Goal: Information Seeking & Learning: Learn about a topic

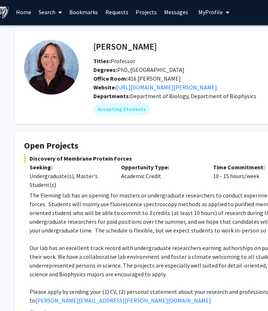
scroll to position [0, 9]
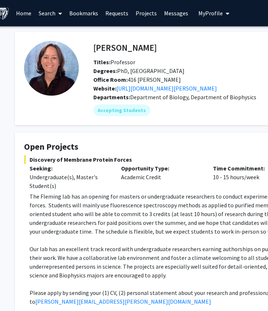
click at [46, 16] on link "Search" at bounding box center [50, 13] width 31 height 26
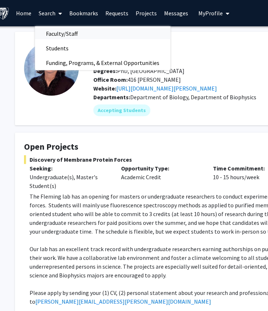
click at [58, 38] on span "Faculty/Staff" at bounding box center [62, 33] width 54 height 15
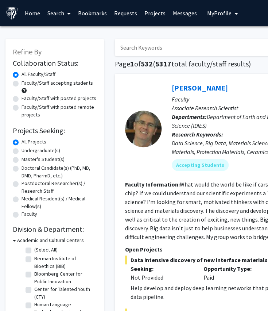
click at [187, 48] on input "Search Keywords" at bounding box center [258, 47] width 286 height 17
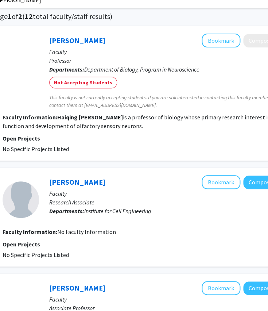
scroll to position [47, 121]
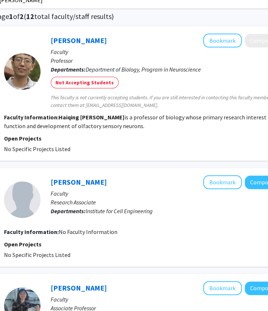
click at [187, 48] on p "Faculty" at bounding box center [176, 51] width 250 height 9
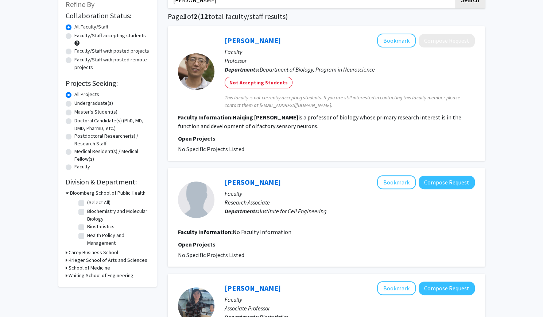
scroll to position [0, 0]
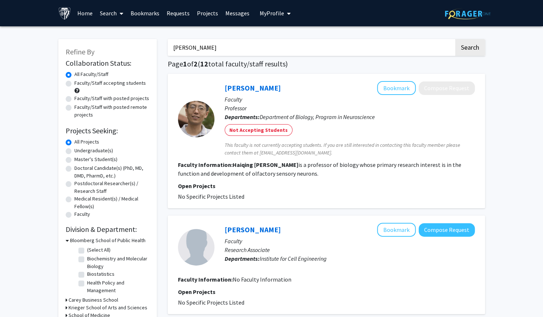
click at [228, 50] on input "haiqing zhao" at bounding box center [311, 47] width 286 height 17
type input "yuan he"
click at [268, 39] on button "Search" at bounding box center [470, 47] width 30 height 17
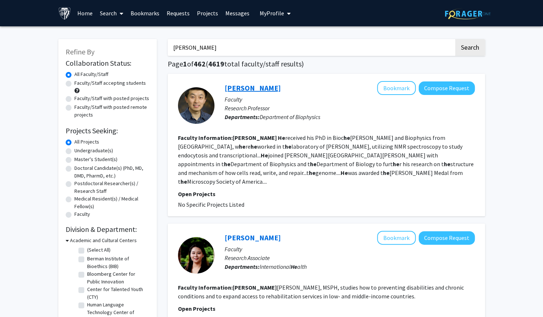
click at [236, 86] on link "Yuan He" at bounding box center [253, 87] width 56 height 9
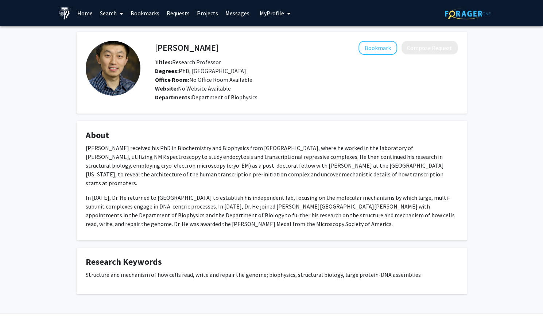
click at [111, 16] on link "Search" at bounding box center [111, 13] width 31 height 26
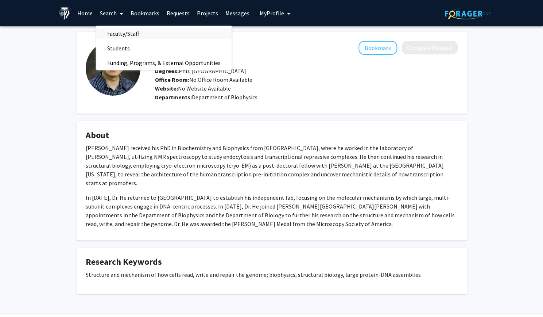
click at [123, 35] on span "Faculty/Staff" at bounding box center [123, 33] width 54 height 15
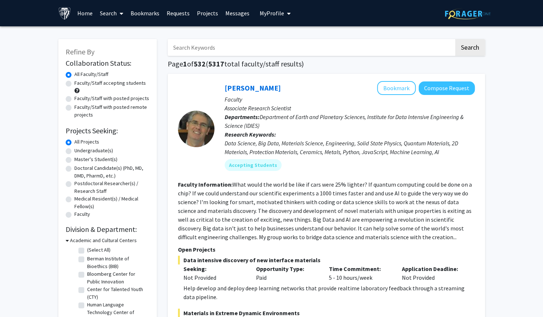
click at [200, 51] on input "Search Keywords" at bounding box center [311, 47] width 286 height 17
type input "edward hedgecock"
click at [268, 39] on button "Search" at bounding box center [470, 47] width 30 height 17
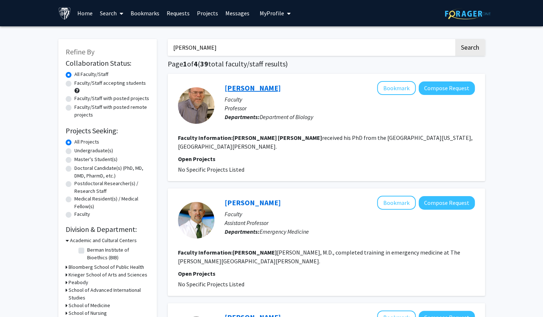
click at [248, 86] on link "Edward Hedgecock" at bounding box center [253, 87] width 56 height 9
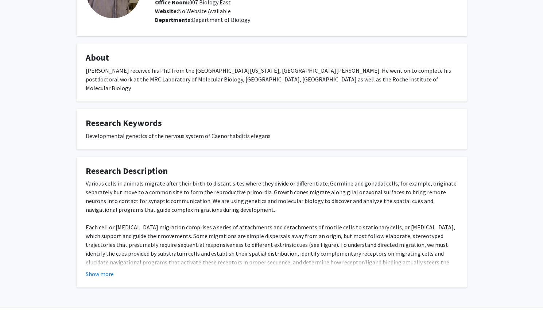
scroll to position [85, 0]
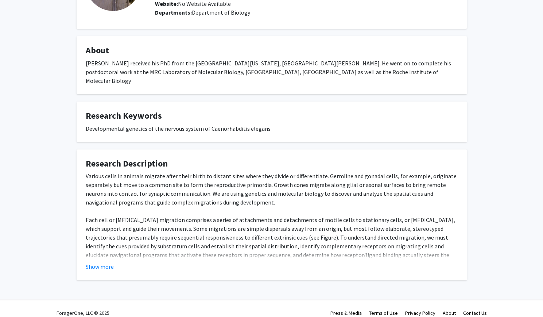
click at [104, 252] on fg-read-more "Various cells in animals migrate after their birth to distant sites where they …" at bounding box center [272, 220] width 372 height 99
click at [104, 262] on button "Show more" at bounding box center [100, 266] width 28 height 9
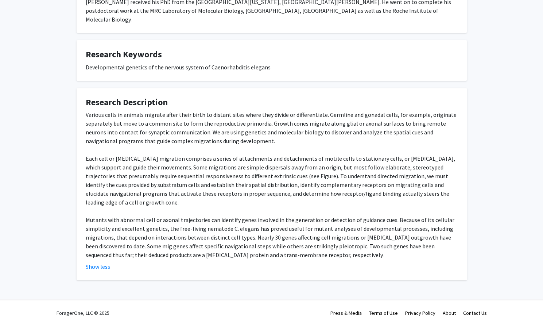
scroll to position [0, 0]
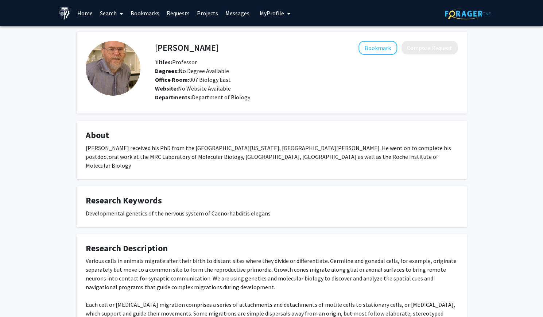
click at [117, 11] on span at bounding box center [120, 14] width 7 height 26
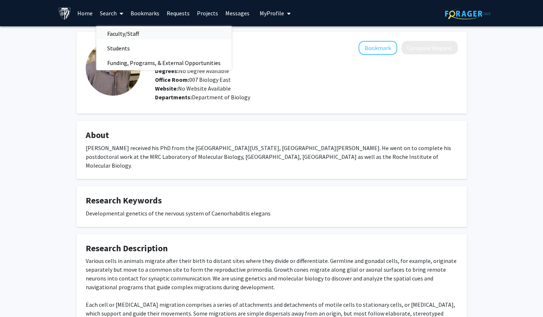
click at [121, 35] on span "Faculty/Staff" at bounding box center [123, 33] width 54 height 15
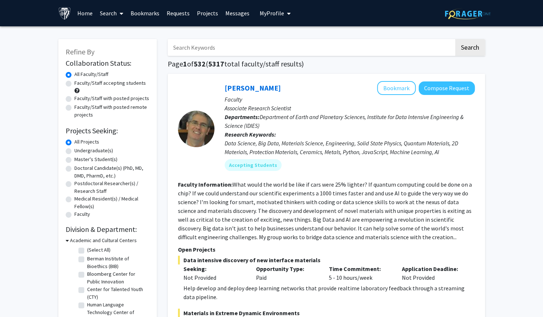
click at [229, 51] on input "Search Keywords" at bounding box center [311, 47] width 286 height 17
type input "ana pombo"
click at [268, 39] on button "Search" at bounding box center [470, 47] width 30 height 17
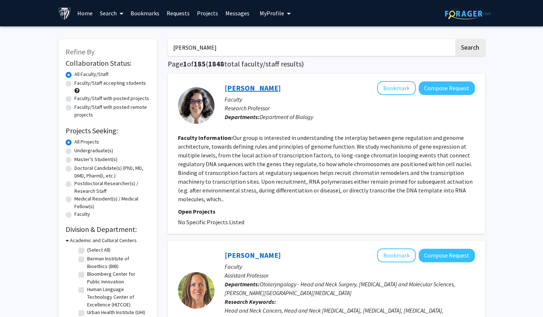
click at [245, 91] on link "Ana Pombo" at bounding box center [253, 87] width 56 height 9
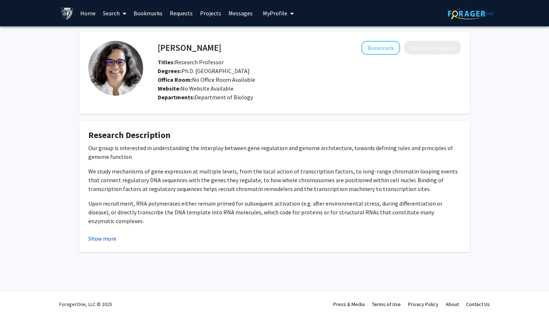
click at [103, 241] on button "Show more" at bounding box center [102, 238] width 28 height 9
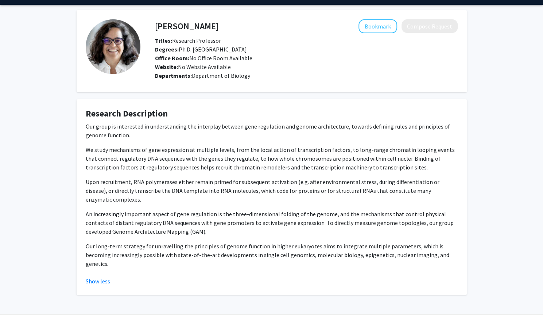
scroll to position [22, 0]
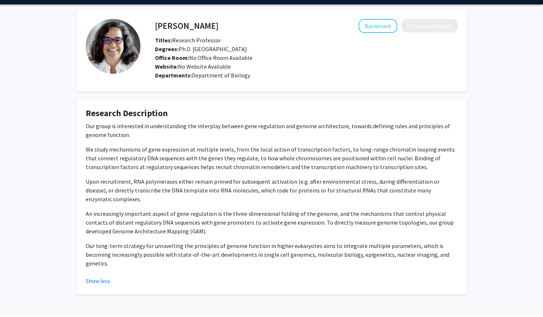
click at [199, 160] on p "We study mechanisms of gene expression at multiple levels, from the local actio…" at bounding box center [272, 158] width 372 height 26
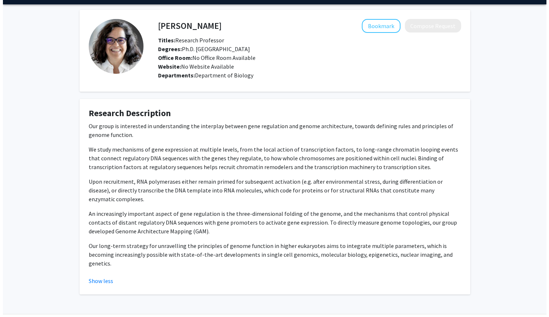
scroll to position [0, 0]
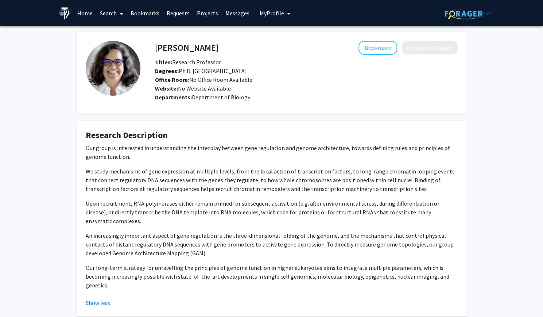
click at [117, 13] on span at bounding box center [120, 14] width 7 height 26
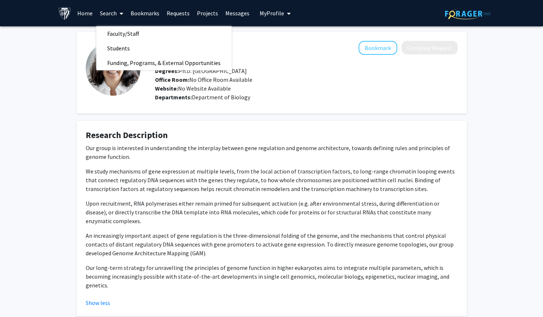
click at [126, 35] on span "Faculty/Staff" at bounding box center [123, 33] width 54 height 15
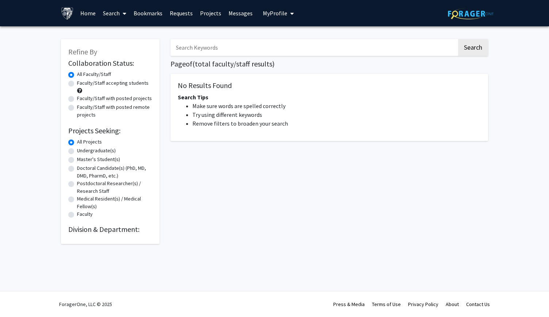
click at [212, 49] on input "Search Keywords" at bounding box center [313, 47] width 286 height 17
click at [268, 39] on button "Search" at bounding box center [473, 47] width 30 height 17
click at [268, 52] on button "Search" at bounding box center [473, 47] width 30 height 17
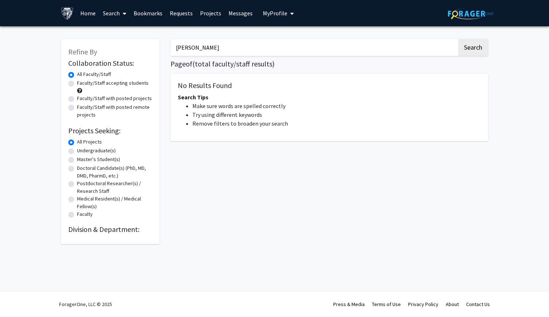
click at [268, 40] on input "jude phillip" at bounding box center [313, 47] width 286 height 17
type input "j"
click at [268, 39] on button "Search" at bounding box center [473, 47] width 30 height 17
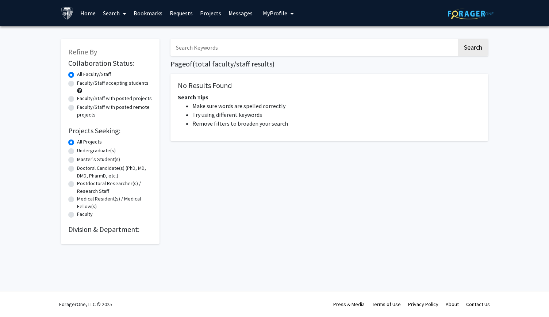
click at [86, 16] on link "Home" at bounding box center [88, 13] width 23 height 26
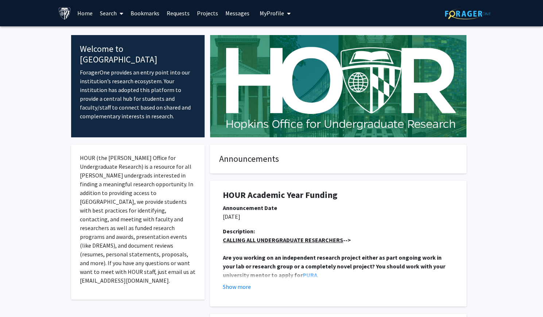
click at [121, 15] on icon at bounding box center [122, 14] width 4 height 6
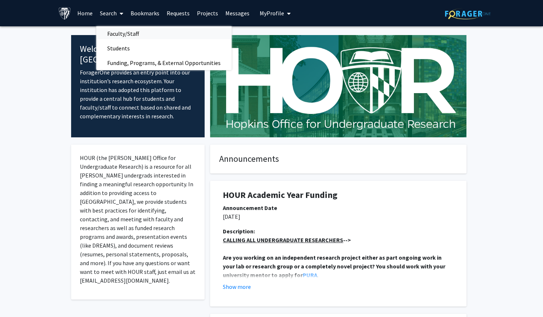
click at [128, 32] on span "Faculty/Staff" at bounding box center [123, 33] width 54 height 15
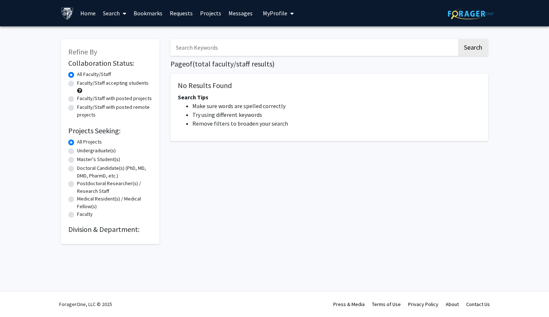
click at [77, 73] on div "All Faculty/Staff" at bounding box center [110, 74] width 84 height 9
click at [121, 12] on span at bounding box center [123, 14] width 7 height 26
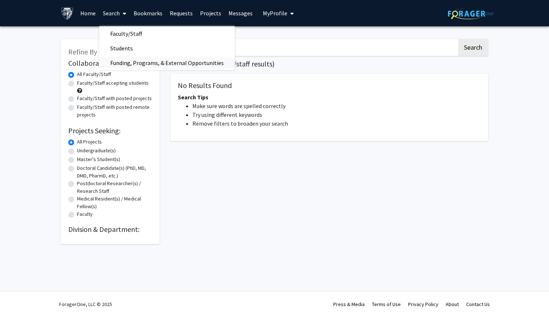
click at [124, 63] on span "Funding, Programs, & External Opportunities" at bounding box center [166, 62] width 135 height 15
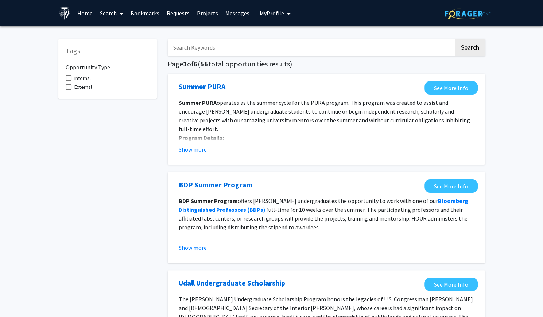
click at [121, 13] on icon at bounding box center [122, 14] width 4 height 6
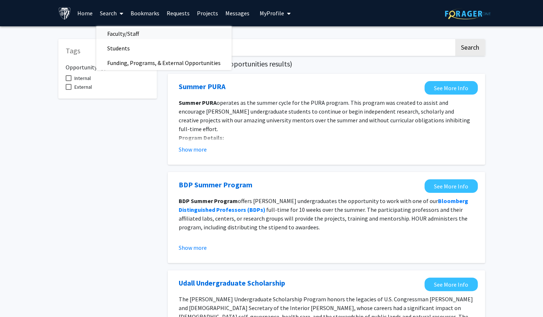
click at [128, 34] on span "Faculty/Staff" at bounding box center [123, 33] width 54 height 15
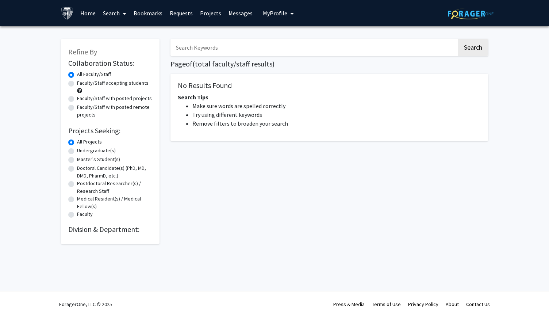
click at [212, 58] on div "Search Page of ( total faculty/staff results) No Results Found Search Tips Make…" at bounding box center [329, 138] width 328 height 212
click at [210, 53] on input "Search Keywords" at bounding box center [313, 47] width 286 height 17
type input "denis wirtz"
click at [268, 39] on button "Search" at bounding box center [473, 47] width 30 height 17
click at [82, 16] on link "Home" at bounding box center [88, 13] width 23 height 26
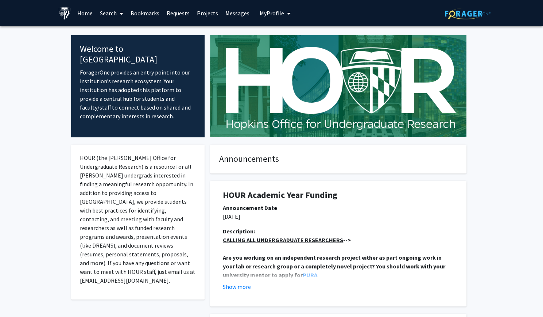
click at [70, 12] on img at bounding box center [64, 13] width 13 height 13
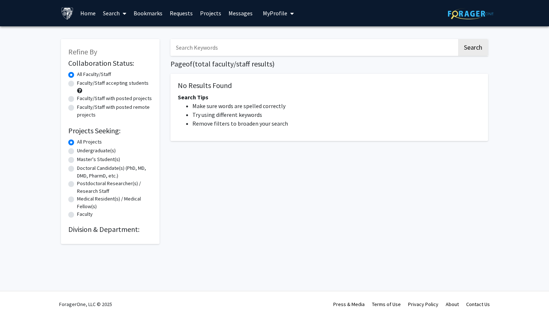
click at [147, 21] on link "Bookmarks" at bounding box center [148, 13] width 36 height 26
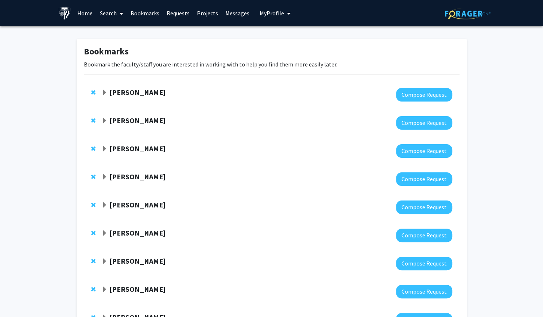
click at [112, 15] on link "Search" at bounding box center [111, 13] width 31 height 26
click at [136, 33] on span "Faculty/Staff" at bounding box center [123, 33] width 54 height 15
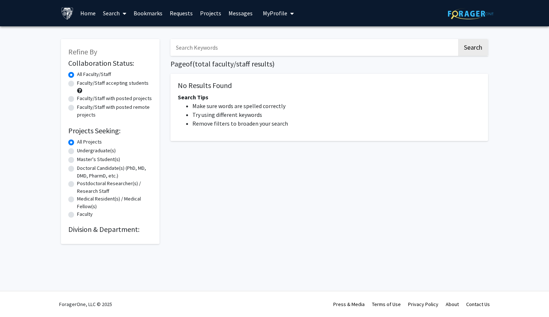
click at [188, 39] on div "Search Page of ( total faculty/staff results) No Results Found Search Tips Make…" at bounding box center [329, 138] width 328 height 212
click at [190, 43] on input "Search Keywords" at bounding box center [313, 47] width 286 height 17
type input "denis wirtz"
click at [268, 39] on button "Search" at bounding box center [473, 47] width 30 height 17
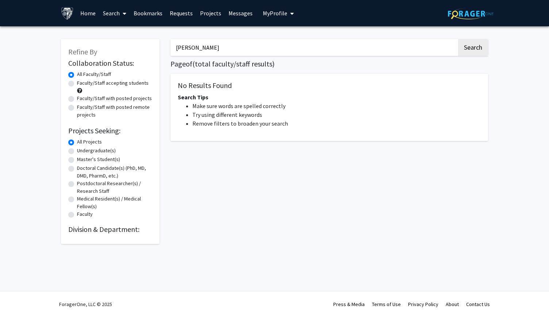
click at [244, 99] on div "No Results Found Search Tips Make sure words are spelled correctly Try using di…" at bounding box center [328, 107] width 317 height 67
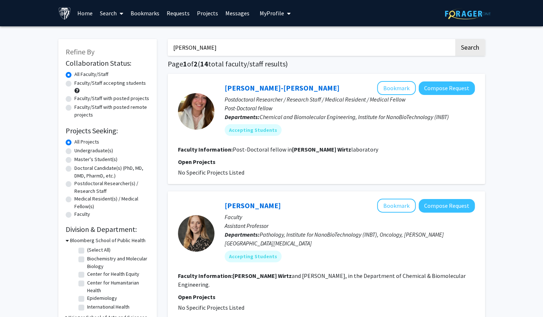
click at [229, 55] on input "denis wirtz" at bounding box center [311, 47] width 286 height 17
click at [455, 39] on button "Search" at bounding box center [470, 47] width 30 height 17
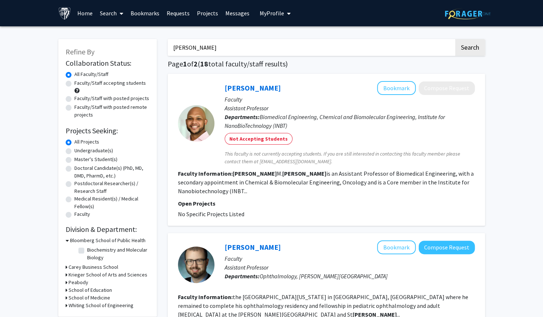
click at [293, 105] on p "Assistant Professor" at bounding box center [350, 108] width 250 height 9
drag, startPoint x: 212, startPoint y: 46, endPoint x: 144, endPoint y: 59, distance: 69.7
type input "joshua dollof"
click at [455, 39] on button "Search" at bounding box center [470, 47] width 30 height 17
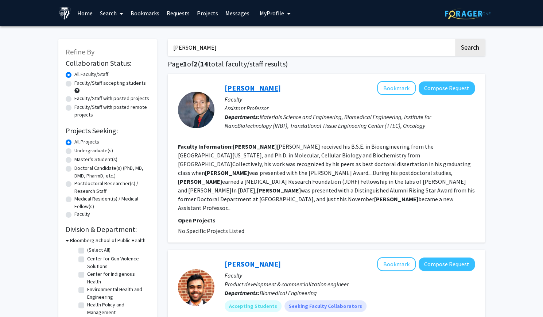
click at [252, 91] on link "Joshua Doloff" at bounding box center [253, 87] width 56 height 9
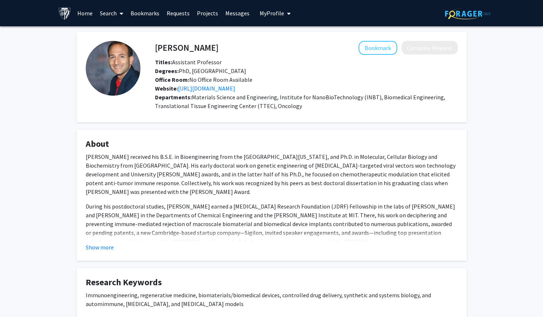
click at [115, 10] on link "Search" at bounding box center [111, 13] width 31 height 26
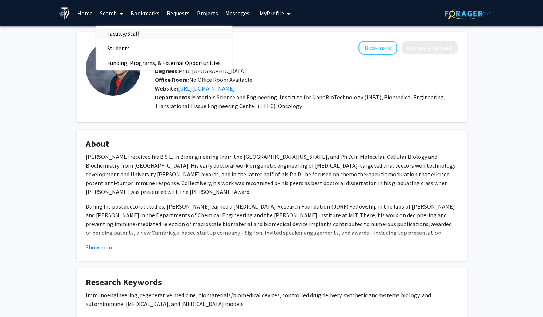
click at [117, 28] on span "Faculty/Staff" at bounding box center [123, 33] width 54 height 15
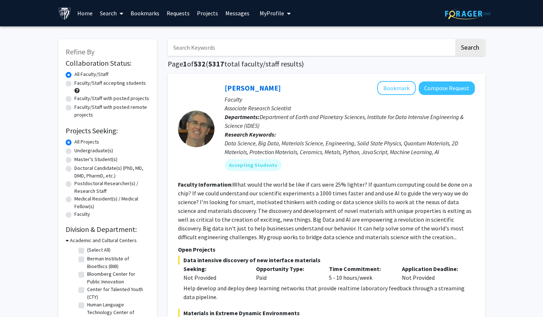
click at [232, 53] on input "Search Keywords" at bounding box center [311, 47] width 286 height 17
type input "trina shroer"
click at [455, 39] on button "Search" at bounding box center [470, 47] width 30 height 17
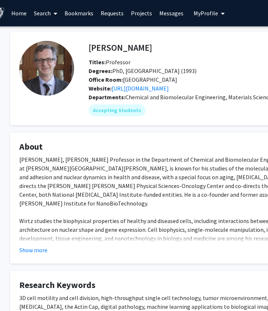
scroll to position [0, 12]
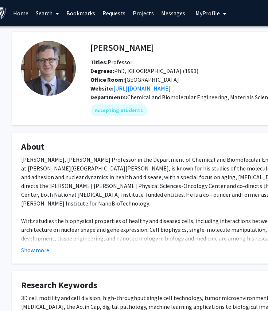
click at [47, 16] on link "Search" at bounding box center [47, 13] width 31 height 26
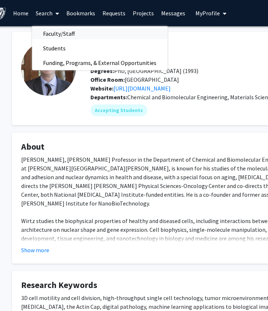
click at [50, 31] on span "Faculty/Staff" at bounding box center [59, 33] width 54 height 15
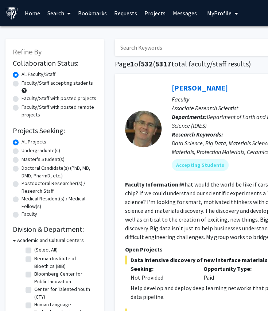
click at [150, 54] on input "Search Keywords" at bounding box center [258, 47] width 286 height 17
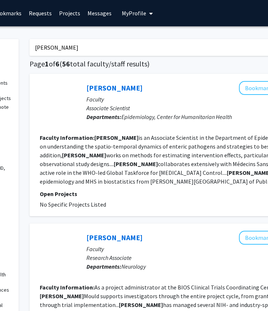
scroll to position [0, 86]
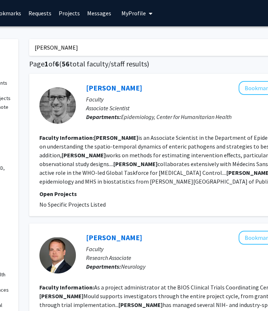
click at [34, 49] on input "[PERSON_NAME]" at bounding box center [172, 47] width 286 height 17
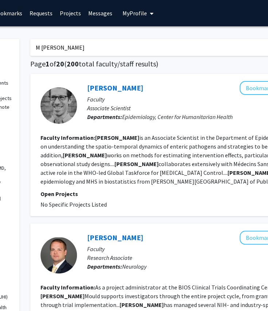
scroll to position [0, 88]
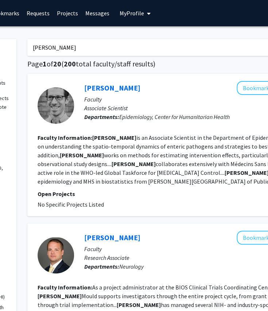
type input "[PERSON_NAME]"
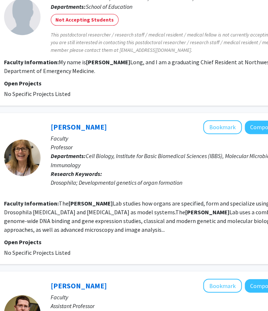
scroll to position [1043, 121]
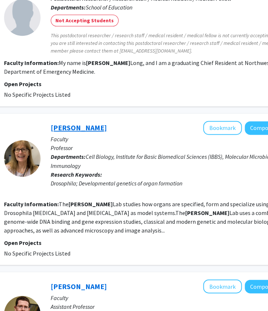
click at [81, 123] on link "[PERSON_NAME]" at bounding box center [79, 127] width 56 height 9
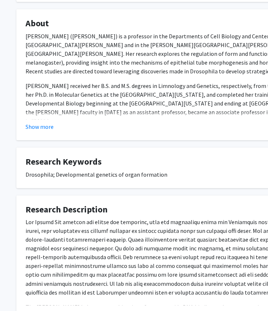
scroll to position [121, 8]
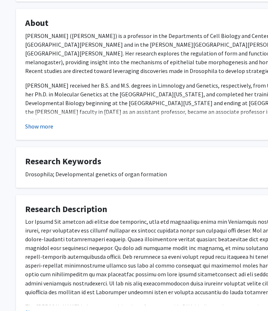
click at [31, 126] on button "Show more" at bounding box center [39, 126] width 28 height 9
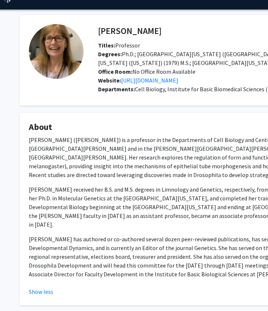
scroll to position [0, 4]
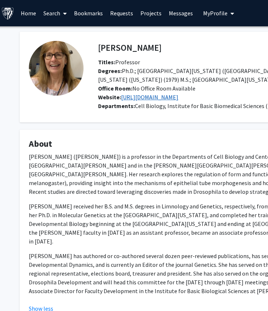
click at [139, 97] on link "[URL][DOMAIN_NAME]" at bounding box center [149, 96] width 57 height 7
click at [55, 13] on link "Search" at bounding box center [55, 13] width 31 height 26
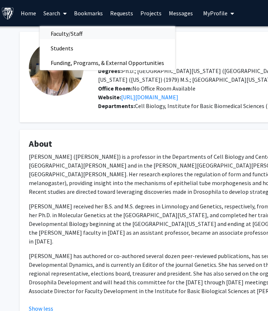
click at [67, 30] on span "Faculty/Staff" at bounding box center [67, 33] width 54 height 15
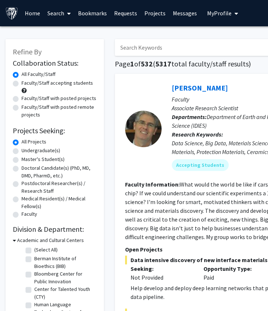
click at [136, 50] on input "Search Keywords" at bounding box center [258, 47] width 286 height 17
type input "modell"
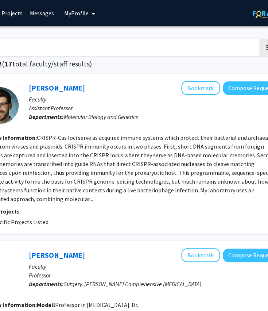
scroll to position [0, 141]
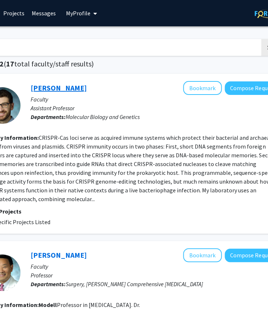
click at [68, 85] on link "[PERSON_NAME]" at bounding box center [59, 87] width 56 height 9
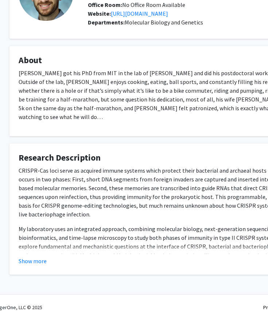
scroll to position [75, 12]
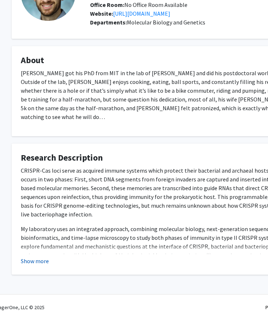
click at [38, 256] on button "Show more" at bounding box center [35, 260] width 28 height 9
